Goal: Task Accomplishment & Management: Complete application form

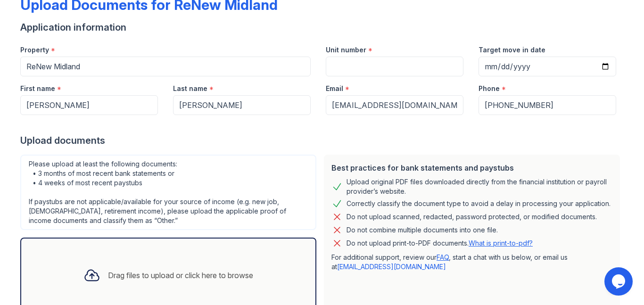
scroll to position [125, 0]
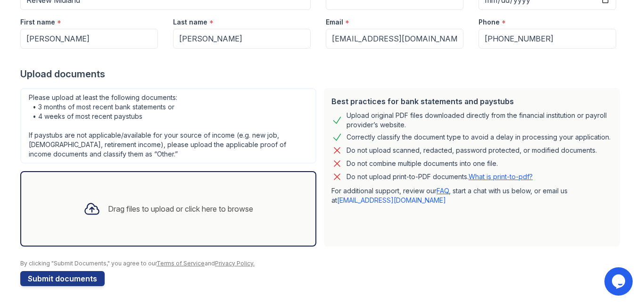
click at [102, 206] on div "Drag files to upload or click here to browse" at bounding box center [168, 209] width 185 height 32
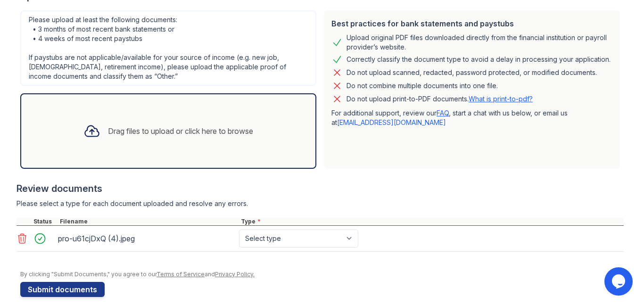
scroll to position [213, 0]
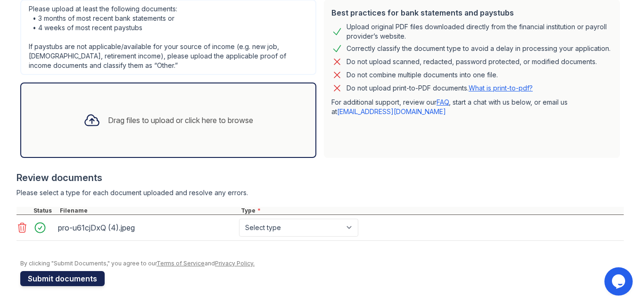
click at [88, 278] on button "Submit documents" at bounding box center [62, 278] width 84 height 15
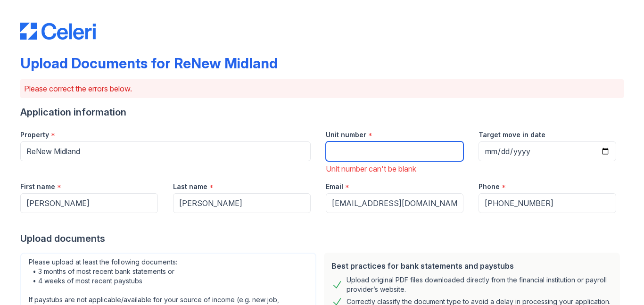
click at [393, 153] on input "Unit number" at bounding box center [395, 151] width 138 height 20
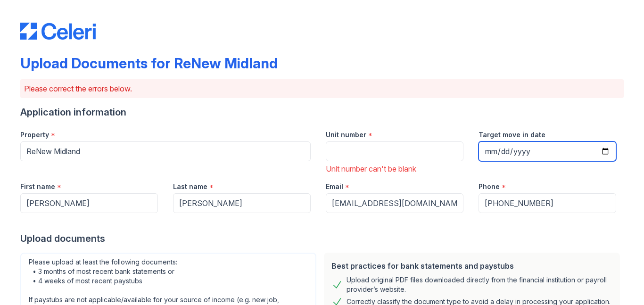
click at [606, 150] on input "Target move in date" at bounding box center [547, 151] width 138 height 20
type input "[DATE]"
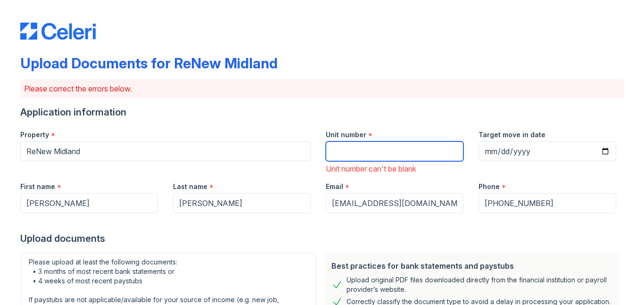
click at [357, 147] on input "Unit number" at bounding box center [395, 151] width 138 height 20
type input "2602"
click at [332, 117] on div "Application information" at bounding box center [321, 112] width 603 height 13
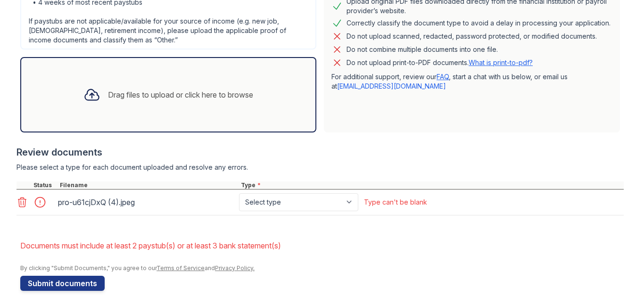
scroll to position [283, 0]
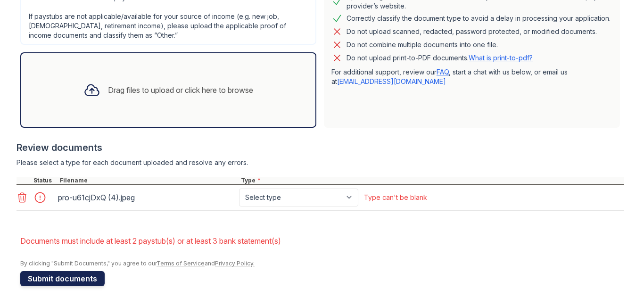
click at [53, 277] on button "Submit documents" at bounding box center [62, 278] width 84 height 15
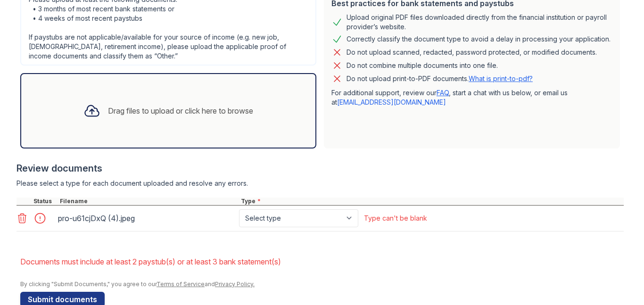
scroll to position [270, 0]
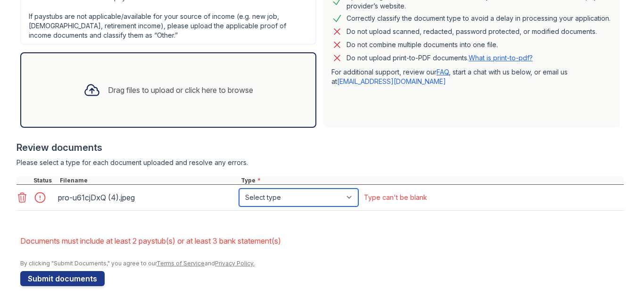
click at [322, 195] on select "Select type Paystub Bank Statement Offer Letter Tax Documents Benefit Award Let…" at bounding box center [298, 197] width 119 height 18
select select "other"
click at [239, 188] on select "Select type Paystub Bank Statement Offer Letter Tax Documents Benefit Award Let…" at bounding box center [298, 197] width 119 height 18
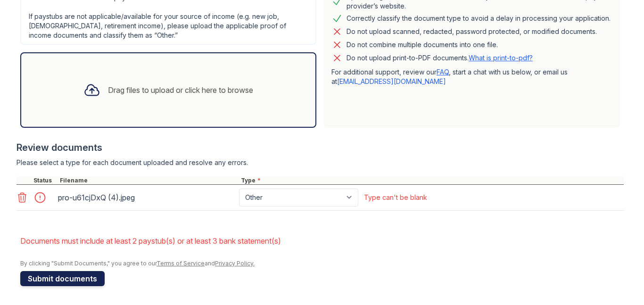
click at [74, 278] on button "Submit documents" at bounding box center [62, 278] width 84 height 15
click at [53, 278] on button "Submit documents" at bounding box center [62, 278] width 84 height 15
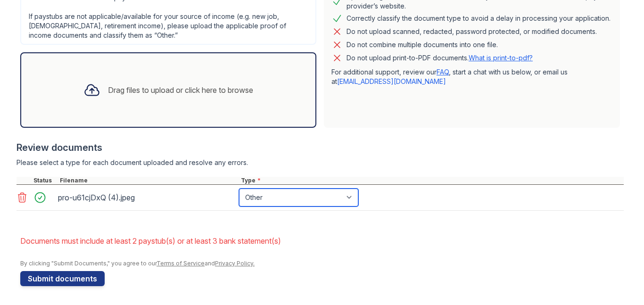
click at [339, 194] on select "Paystub Bank Statement Offer Letter Tax Documents Benefit Award Letter Investme…" at bounding box center [298, 197] width 119 height 18
click at [239, 188] on select "Paystub Bank Statement Offer Letter Tax Documents Benefit Award Letter Investme…" at bounding box center [298, 197] width 119 height 18
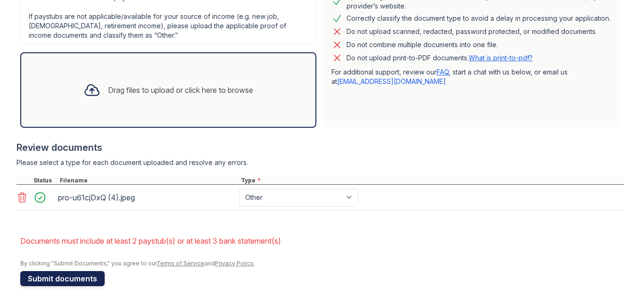
click at [49, 278] on button "Submit documents" at bounding box center [62, 278] width 84 height 15
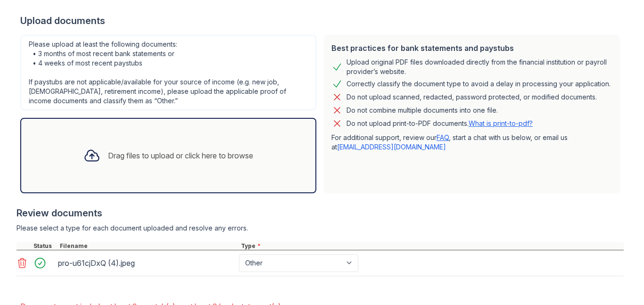
scroll to position [205, 0]
click at [111, 157] on div "Drag files to upload or click here to browse" at bounding box center [180, 154] width 145 height 11
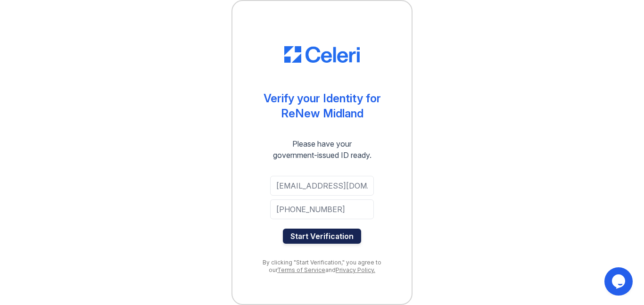
click at [335, 237] on button "Start Verification" at bounding box center [322, 236] width 78 height 15
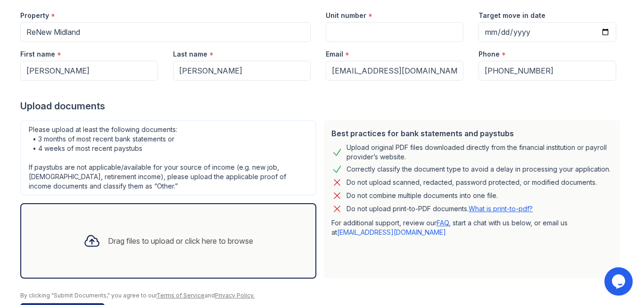
scroll to position [125, 0]
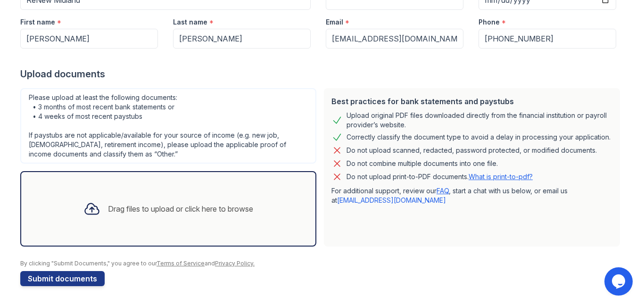
click at [136, 208] on div "Drag files to upload or click here to browse" at bounding box center [180, 208] width 145 height 11
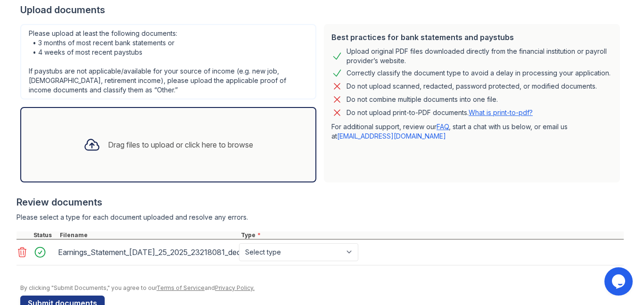
scroll to position [213, 0]
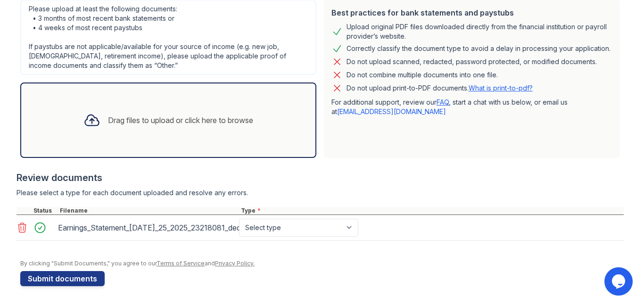
click at [152, 123] on div "Drag files to upload or click here to browse" at bounding box center [180, 119] width 145 height 11
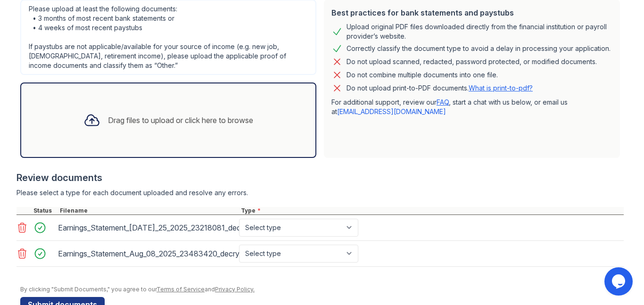
click at [174, 121] on div "Drag files to upload or click here to browse" at bounding box center [180, 119] width 145 height 11
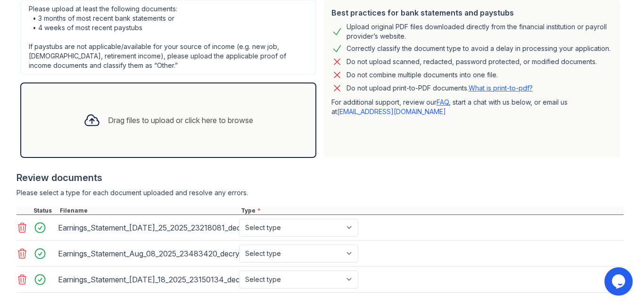
click at [237, 124] on div "Drag files to upload or click here to browse" at bounding box center [180, 119] width 145 height 11
click at [158, 119] on div "Drag files to upload or click here to browse" at bounding box center [180, 119] width 145 height 11
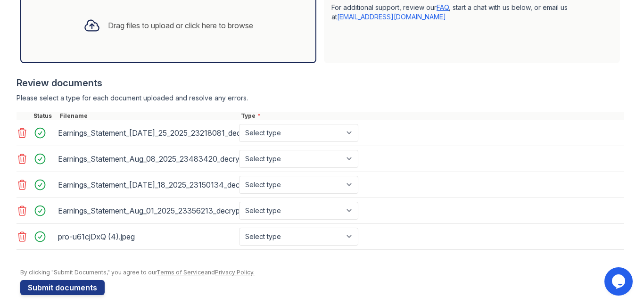
scroll to position [317, 0]
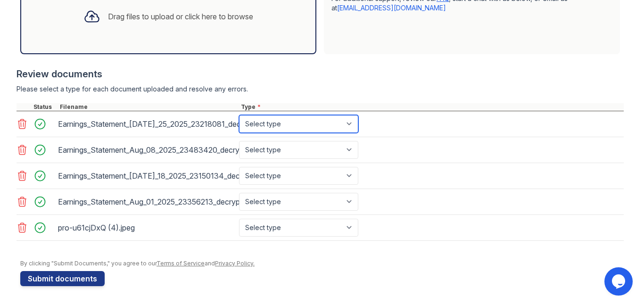
click at [348, 125] on select "Select type Paystub Bank Statement Offer Letter Tax Documents Benefit Award Let…" at bounding box center [298, 124] width 119 height 18
select select "paystub"
click at [239, 115] on select "Select type Paystub Bank Statement Offer Letter Tax Documents Benefit Award Let…" at bounding box center [298, 124] width 119 height 18
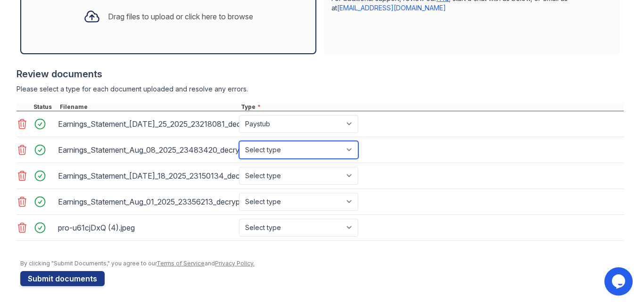
click at [274, 151] on select "Select type Paystub Bank Statement Offer Letter Tax Documents Benefit Award Let…" at bounding box center [298, 150] width 119 height 18
select select "paystub"
click at [239, 141] on select "Select type Paystub Bank Statement Offer Letter Tax Documents Benefit Award Let…" at bounding box center [298, 150] width 119 height 18
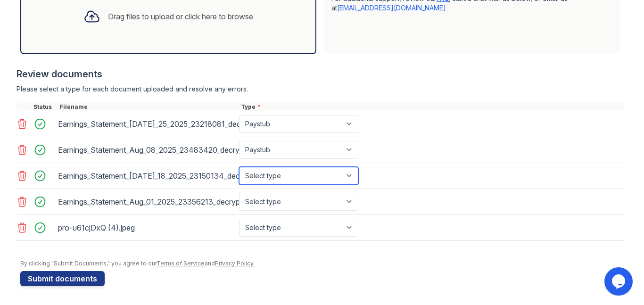
click at [267, 179] on select "Select type Paystub Bank Statement Offer Letter Tax Documents Benefit Award Let…" at bounding box center [298, 176] width 119 height 18
select select "paystub"
click at [239, 167] on select "Select type Paystub Bank Statement Offer Letter Tax Documents Benefit Award Let…" at bounding box center [298, 176] width 119 height 18
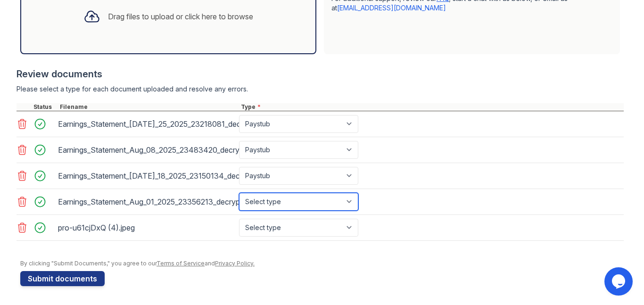
click at [283, 204] on select "Select type Paystub Bank Statement Offer Letter Tax Documents Benefit Award Let…" at bounding box center [298, 202] width 119 height 18
select select "paystub"
click at [239, 193] on select "Select type Paystub Bank Statement Offer Letter Tax Documents Benefit Award Let…" at bounding box center [298, 202] width 119 height 18
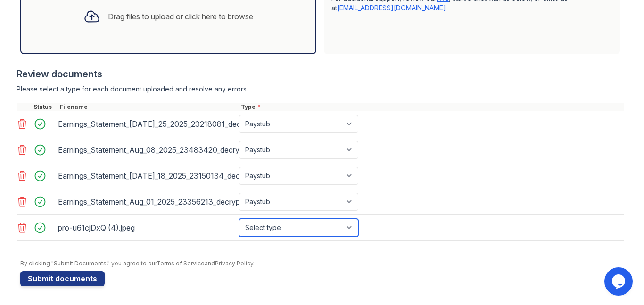
click at [266, 229] on select "Select type Paystub Bank Statement Offer Letter Tax Documents Benefit Award Let…" at bounding box center [298, 228] width 119 height 18
click at [239, 219] on select "Select type Paystub Bank Statement Offer Letter Tax Documents Benefit Award Let…" at bounding box center [298, 228] width 119 height 18
click at [294, 225] on select "Select type Paystub Bank Statement Offer Letter Tax Documents Benefit Award Let…" at bounding box center [298, 228] width 119 height 18
select select "other"
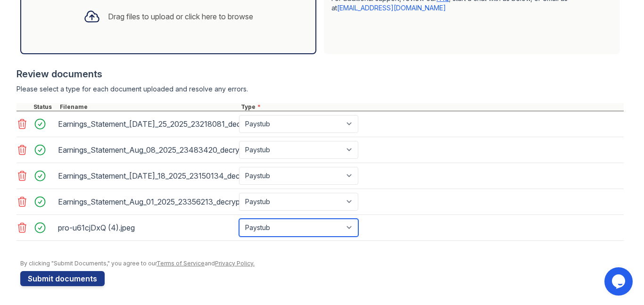
click at [239, 219] on select "Select type Paystub Bank Statement Offer Letter Tax Documents Benefit Award Let…" at bounding box center [298, 228] width 119 height 18
click at [147, 22] on div "Drag files to upload or click here to browse" at bounding box center [180, 16] width 145 height 11
